Goal: Navigation & Orientation: Find specific page/section

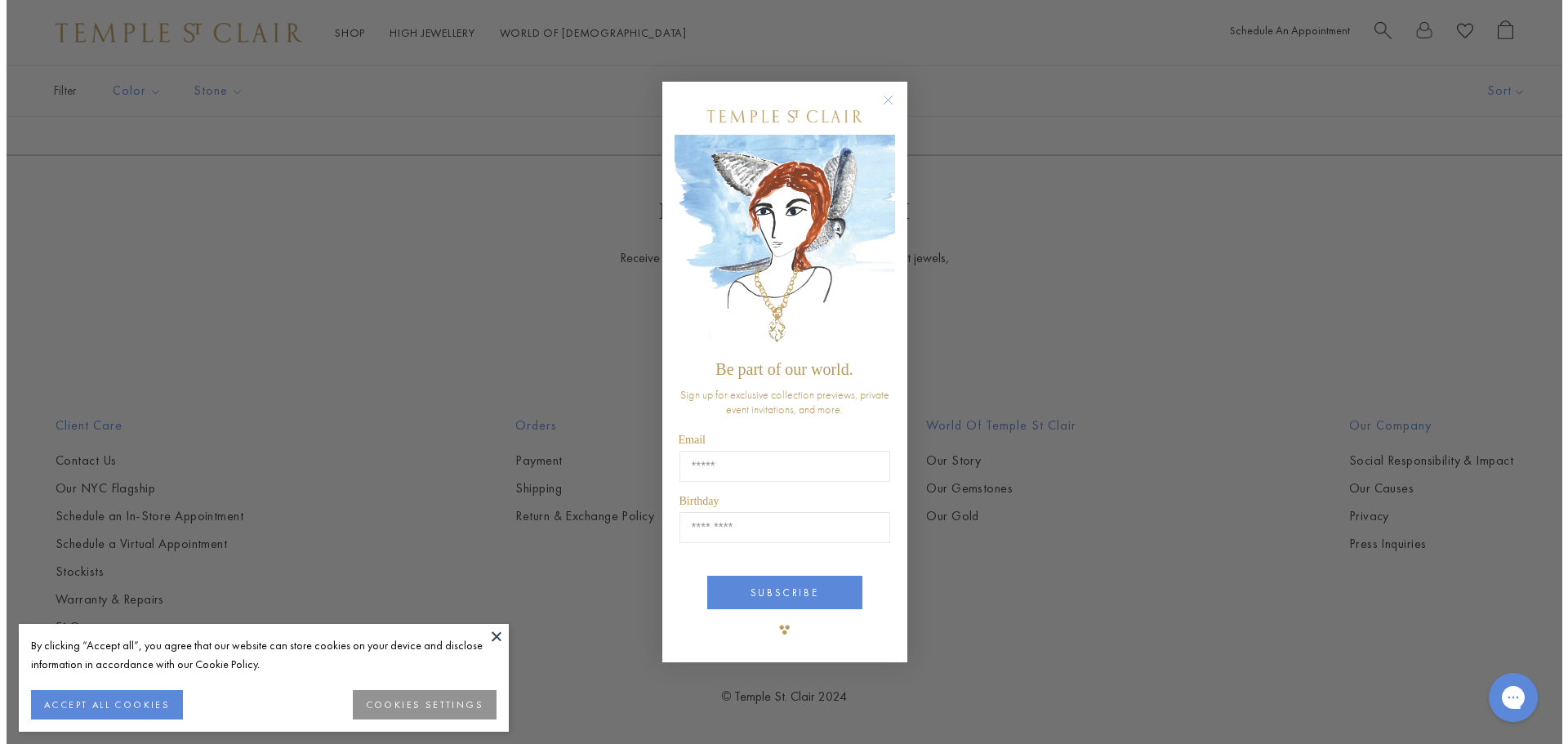
scroll to position [3202, 0]
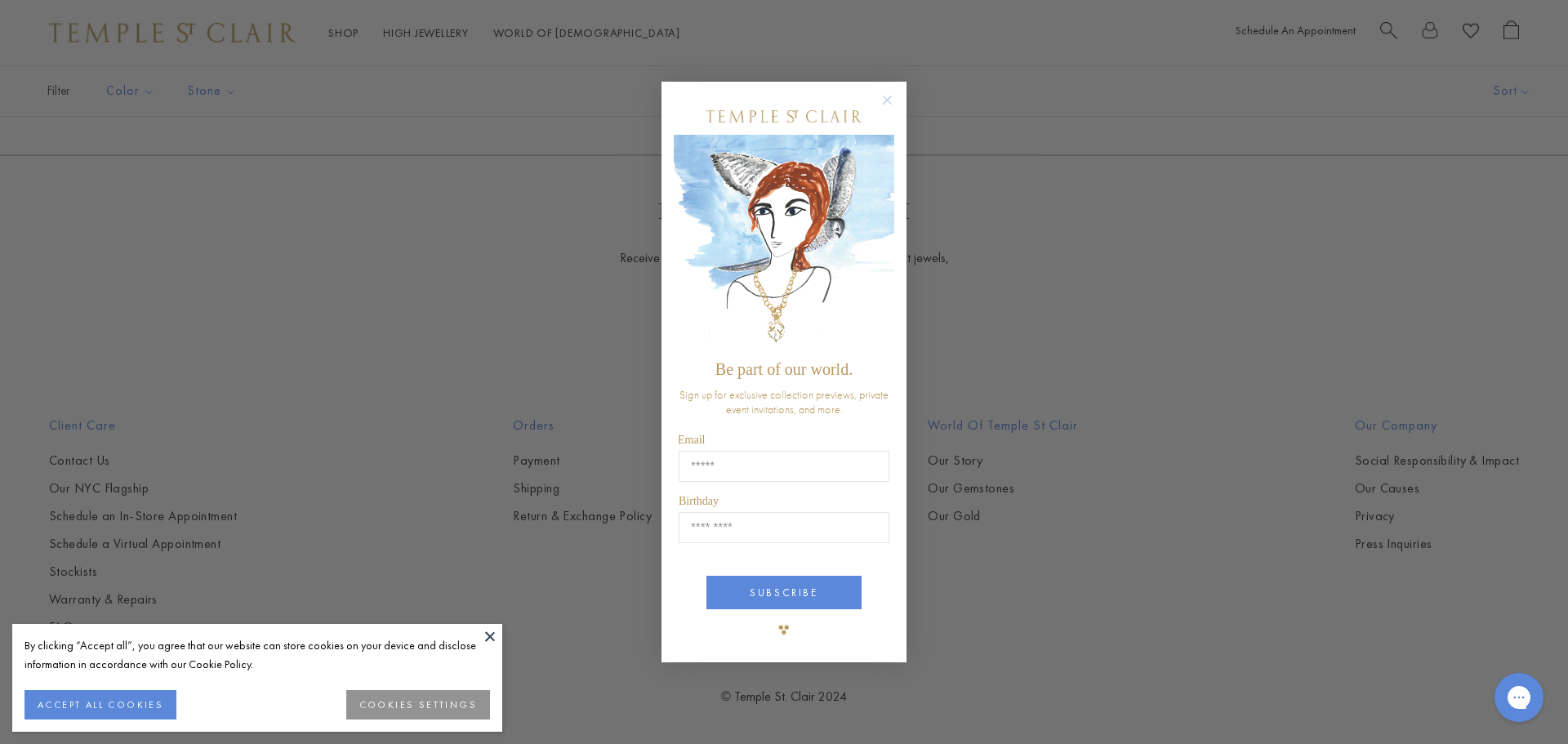
click at [891, 93] on circle "Close dialog" at bounding box center [887, 99] width 19 height 19
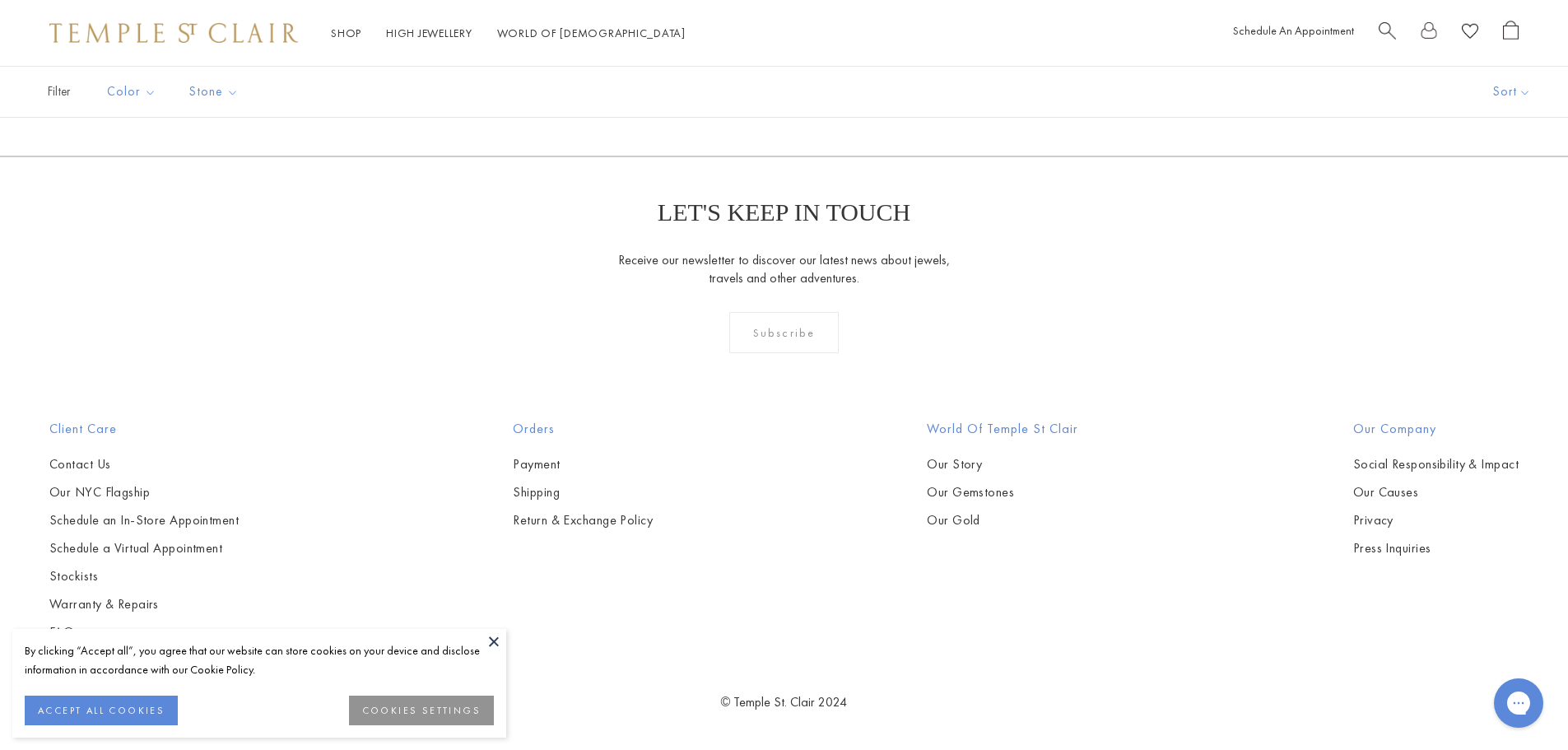
scroll to position [9055, 0]
click at [762, 90] on link "2" at bounding box center [757, 66] width 54 height 45
click at [841, 90] on link "3" at bounding box center [836, 66] width 54 height 45
